Goal: Task Accomplishment & Management: Use online tool/utility

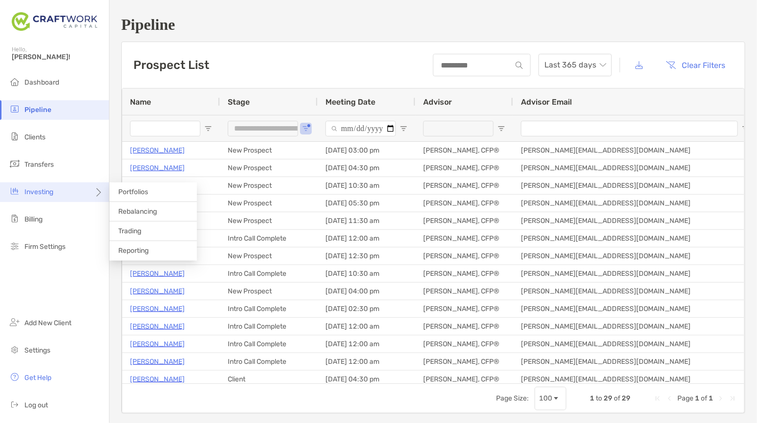
click at [56, 188] on div "Investing" at bounding box center [54, 192] width 109 height 20
click at [127, 216] on span "Rebalancing" at bounding box center [137, 211] width 39 height 8
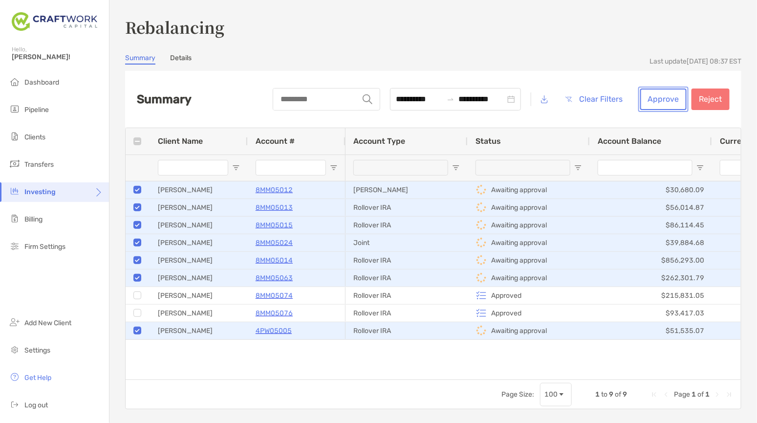
click at [651, 91] on button "Approve" at bounding box center [664, 100] width 46 height 22
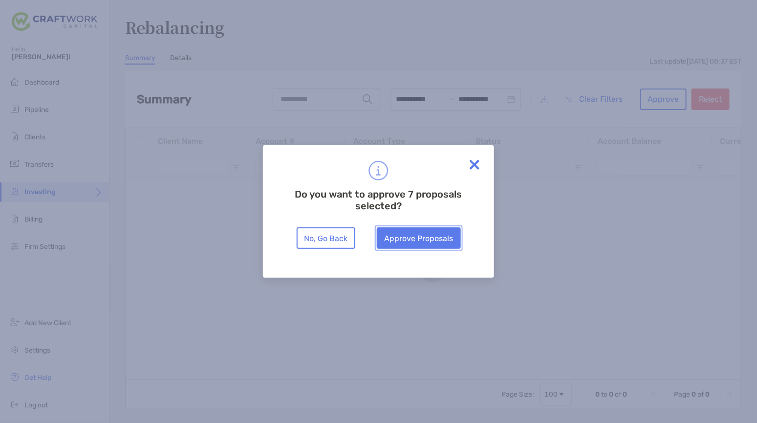
click at [443, 242] on button "Approve Proposals" at bounding box center [419, 238] width 84 height 22
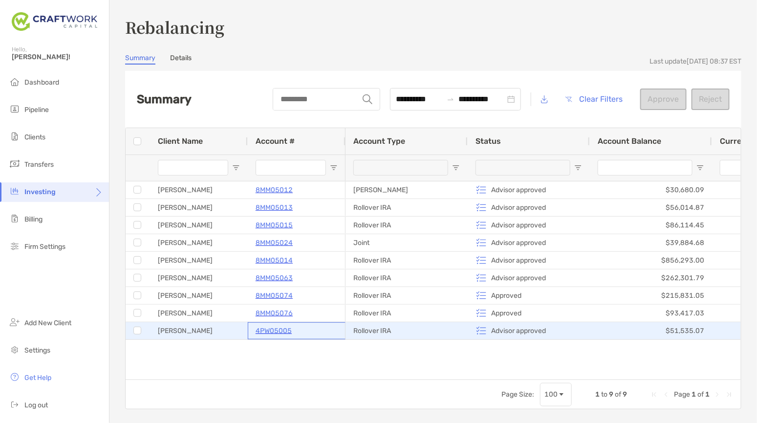
click at [264, 331] on p "4PW05005" at bounding box center [274, 331] width 36 height 12
click at [273, 332] on p "4PW05005" at bounding box center [274, 331] width 36 height 12
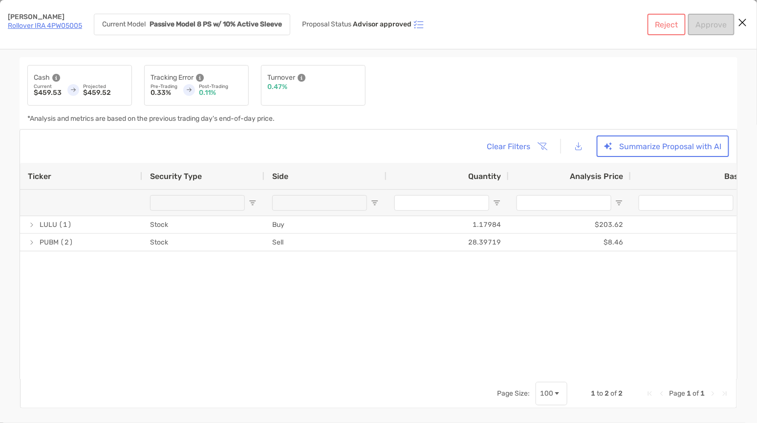
click at [44, 23] on link "Rollover IRA 4PW05005" at bounding box center [45, 26] width 74 height 8
